Goal: Task Accomplishment & Management: Manage account settings

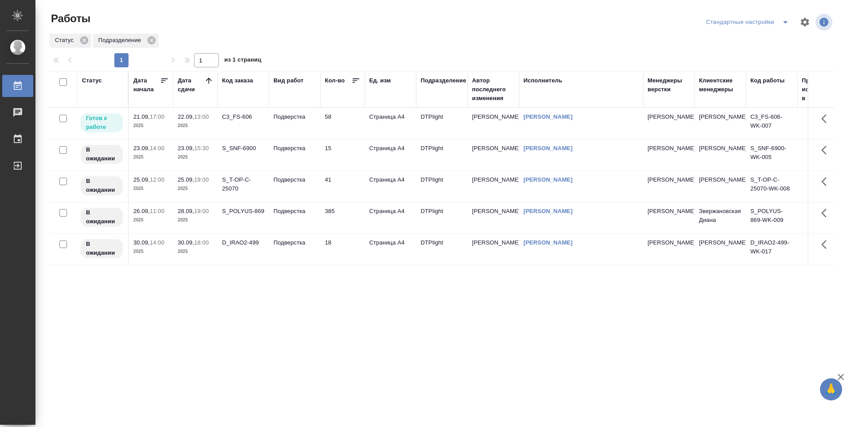
click at [298, 129] on td "Подверстка" at bounding box center [294, 123] width 51 height 31
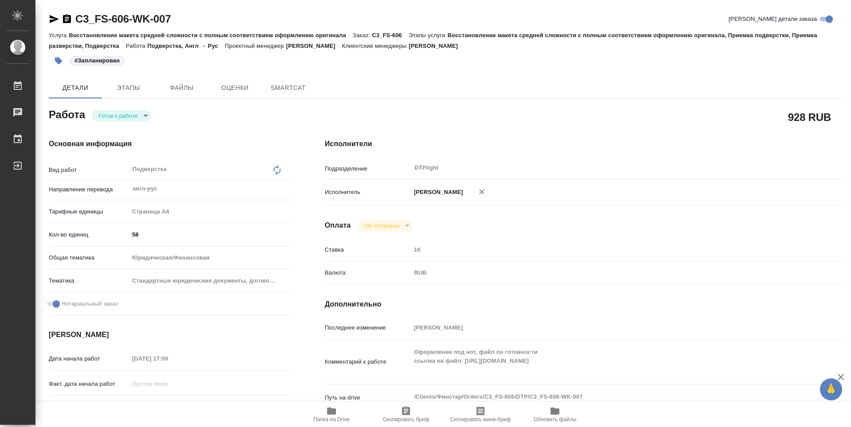
type textarea "x"
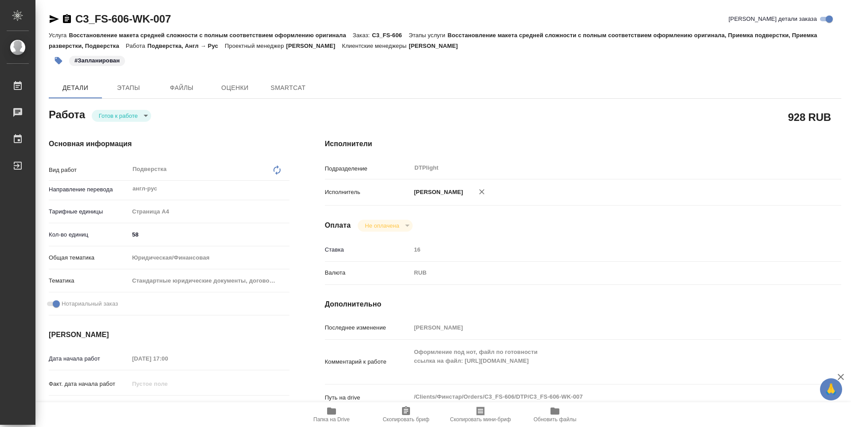
type textarea "x"
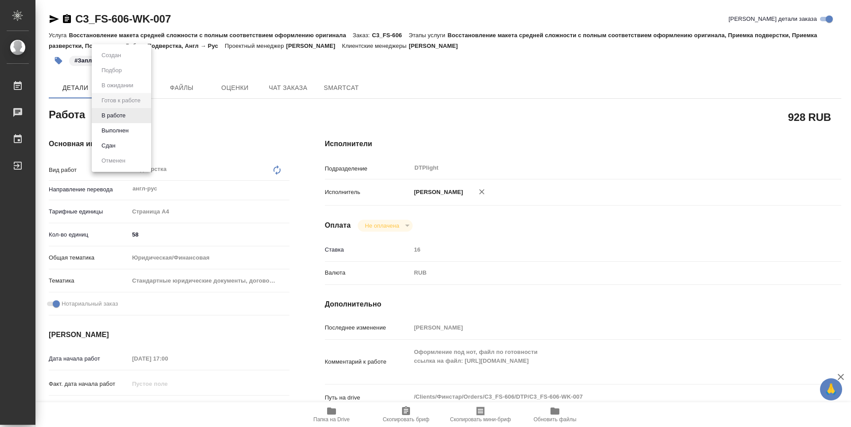
click at [141, 117] on body "🙏 .cls-1 fill:#fff; AWATERA Guselnikov Roman Работы Чаты График Выйти C3_FS-606…" at bounding box center [425, 213] width 851 height 427
click at [109, 113] on button "В работе" at bounding box center [113, 116] width 29 height 10
type textarea "x"
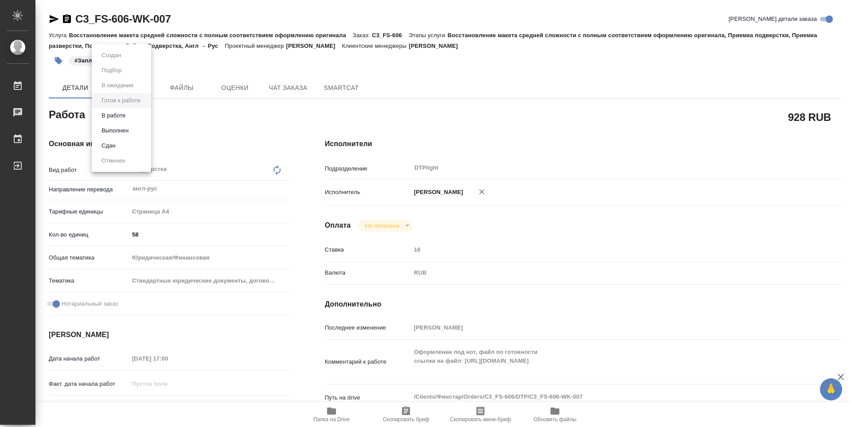
type textarea "x"
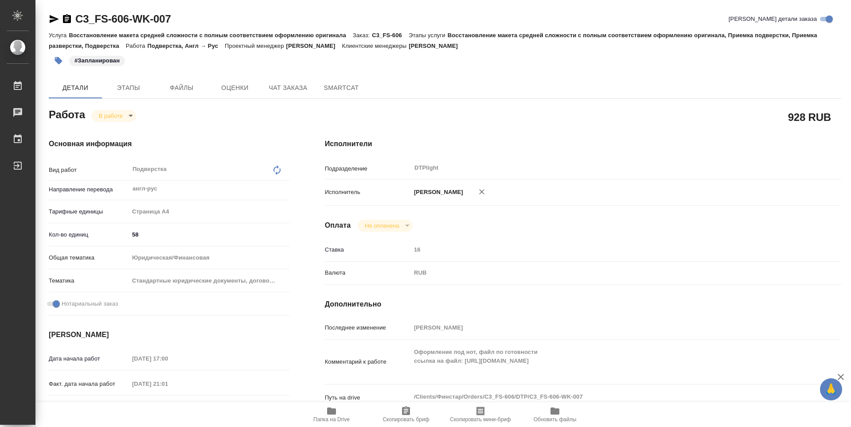
type textarea "x"
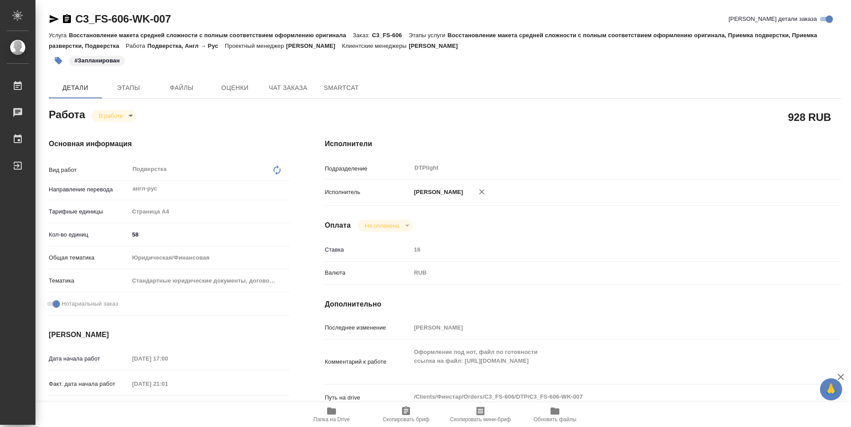
type textarea "x"
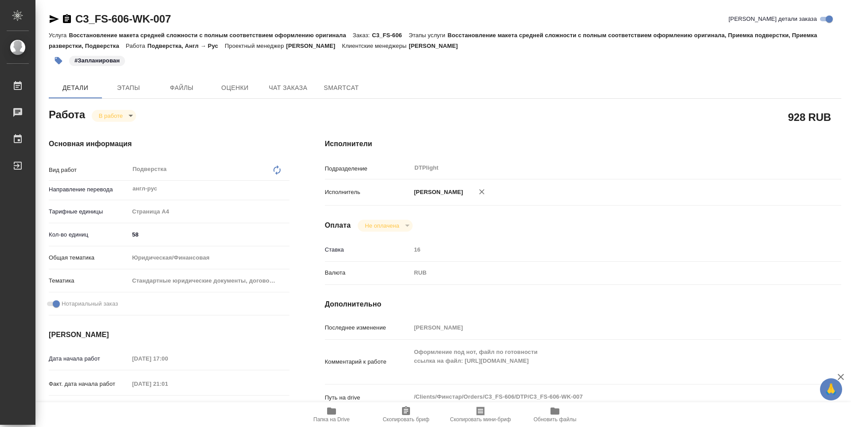
type textarea "x"
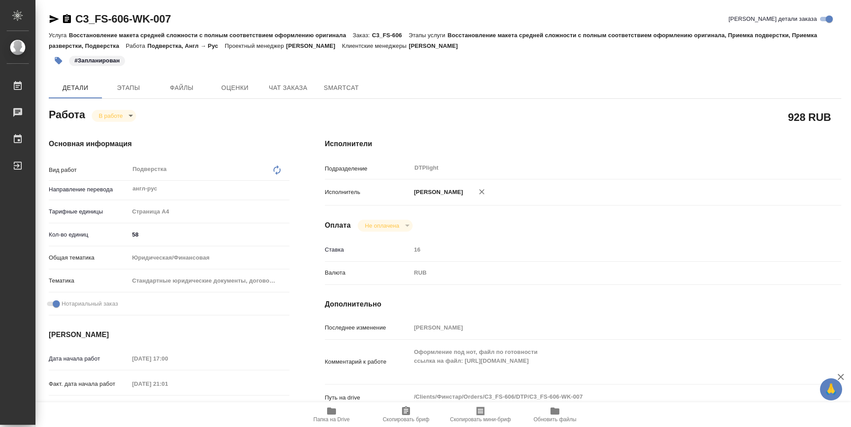
type textarea "x"
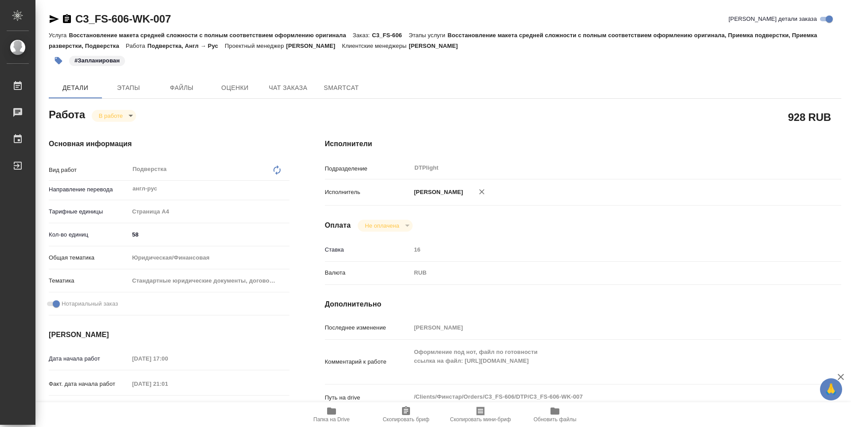
type textarea "x"
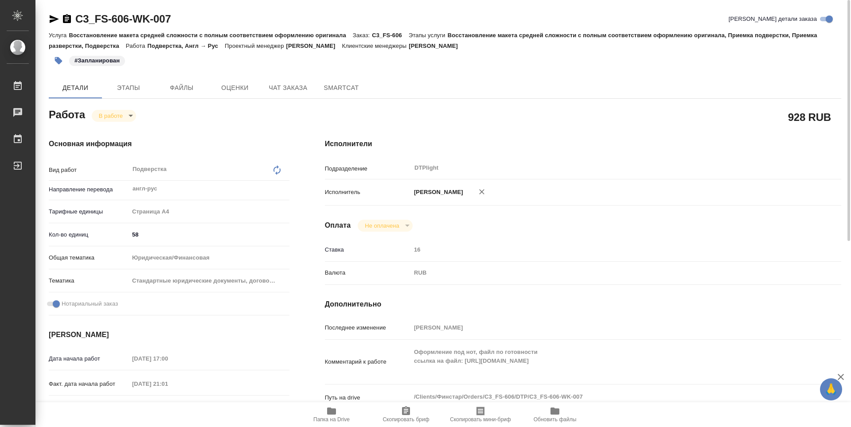
type textarea "x"
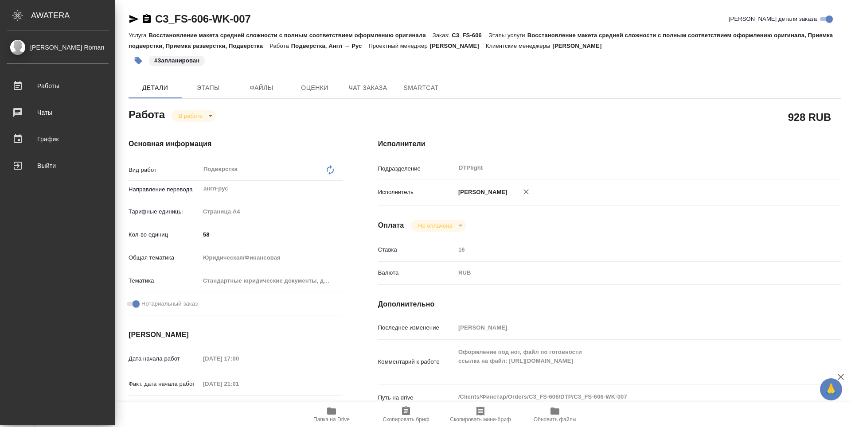
type textarea "x"
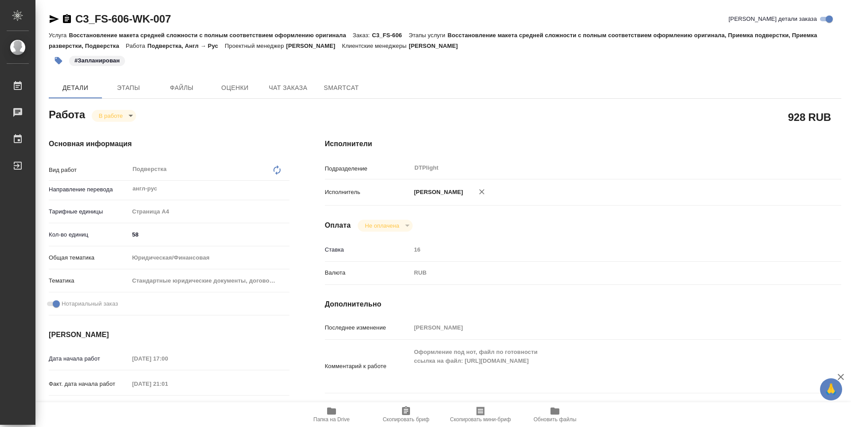
click at [70, 20] on icon "button" at bounding box center [67, 18] width 8 height 9
click at [295, 90] on span "Чат заказа" at bounding box center [288, 87] width 43 height 11
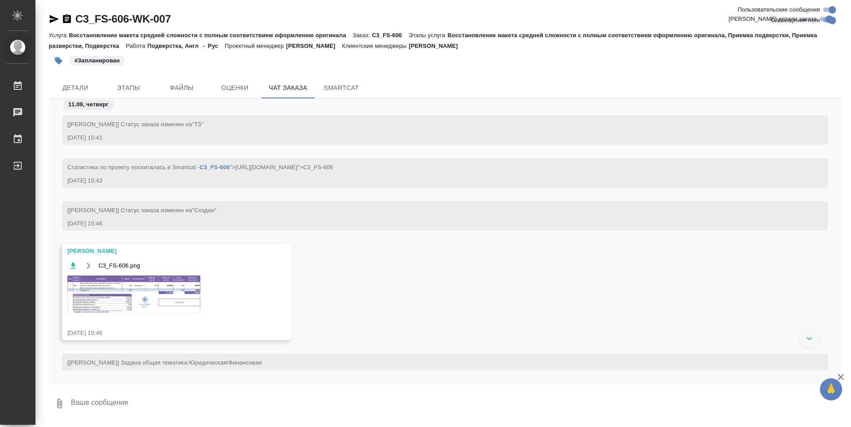
scroll to position [177, 0]
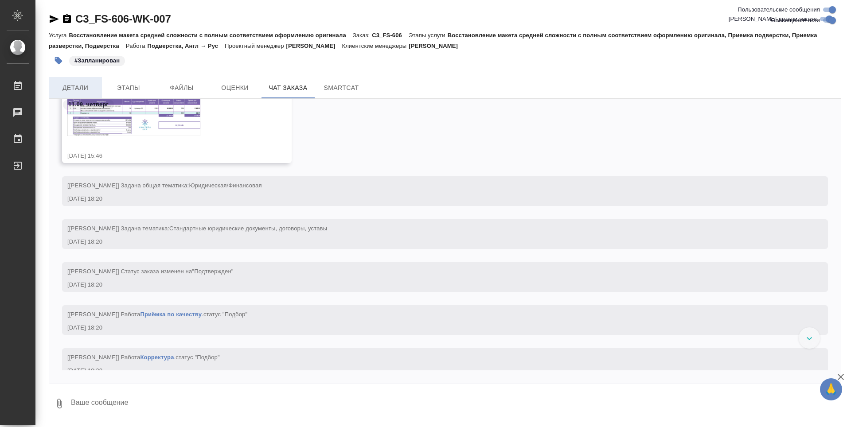
click at [90, 87] on span "Детали" at bounding box center [75, 87] width 43 height 11
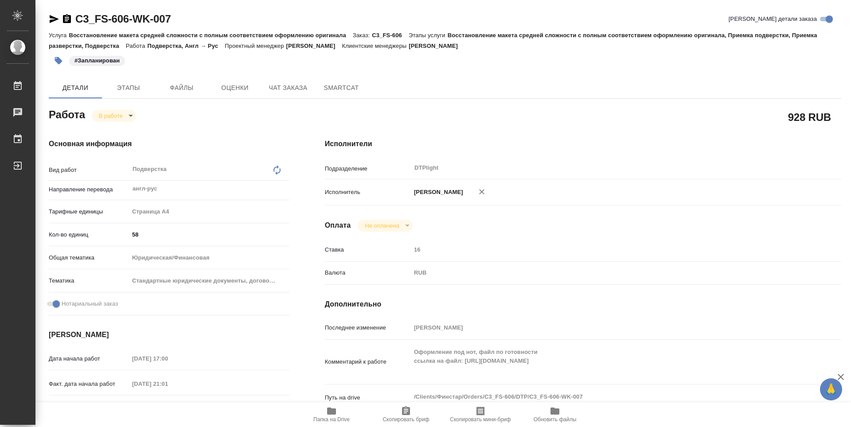
type textarea "x"
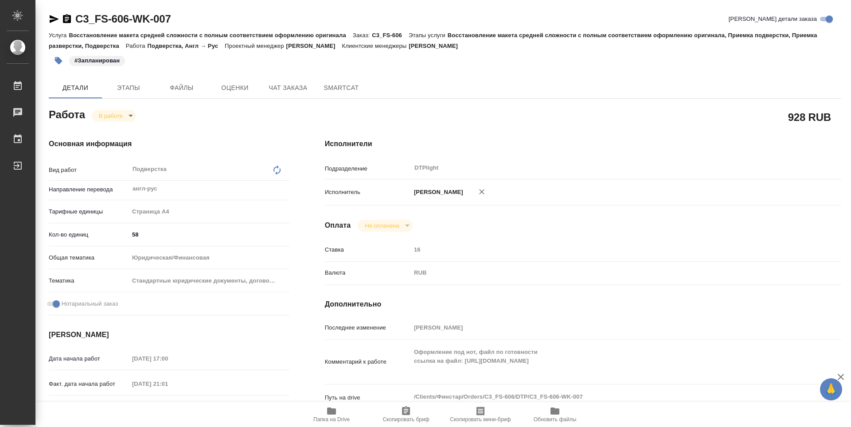
type textarea "x"
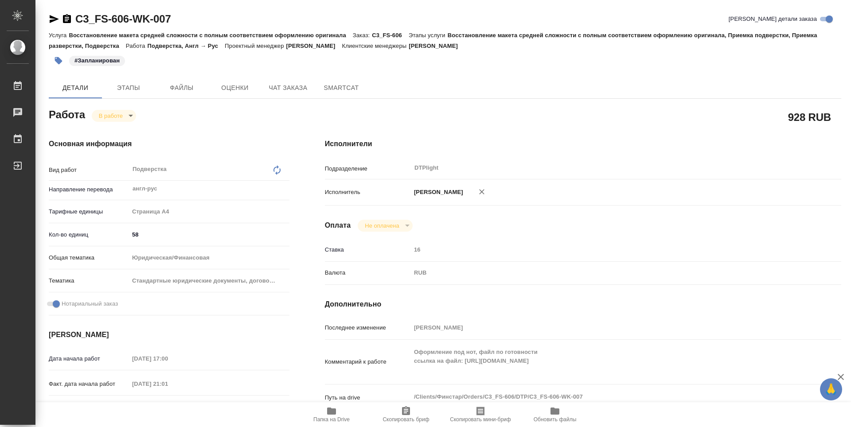
type textarea "x"
